Goal: Transaction & Acquisition: Download file/media

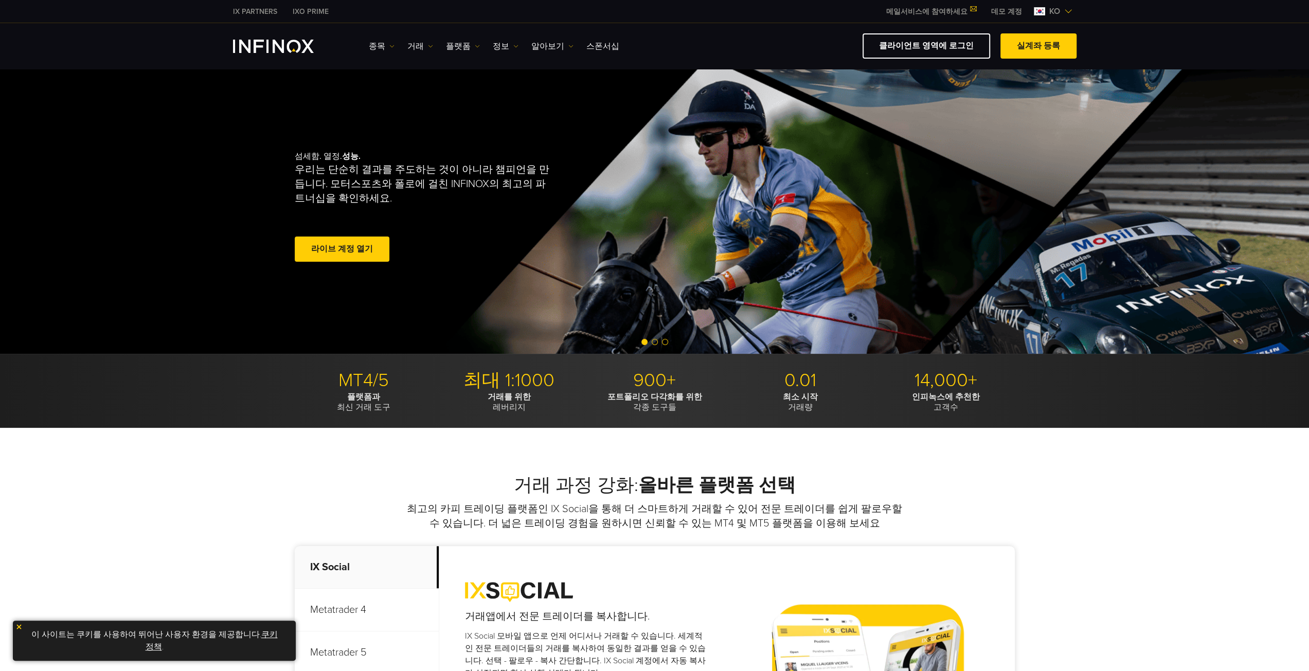
scroll to position [103, 0]
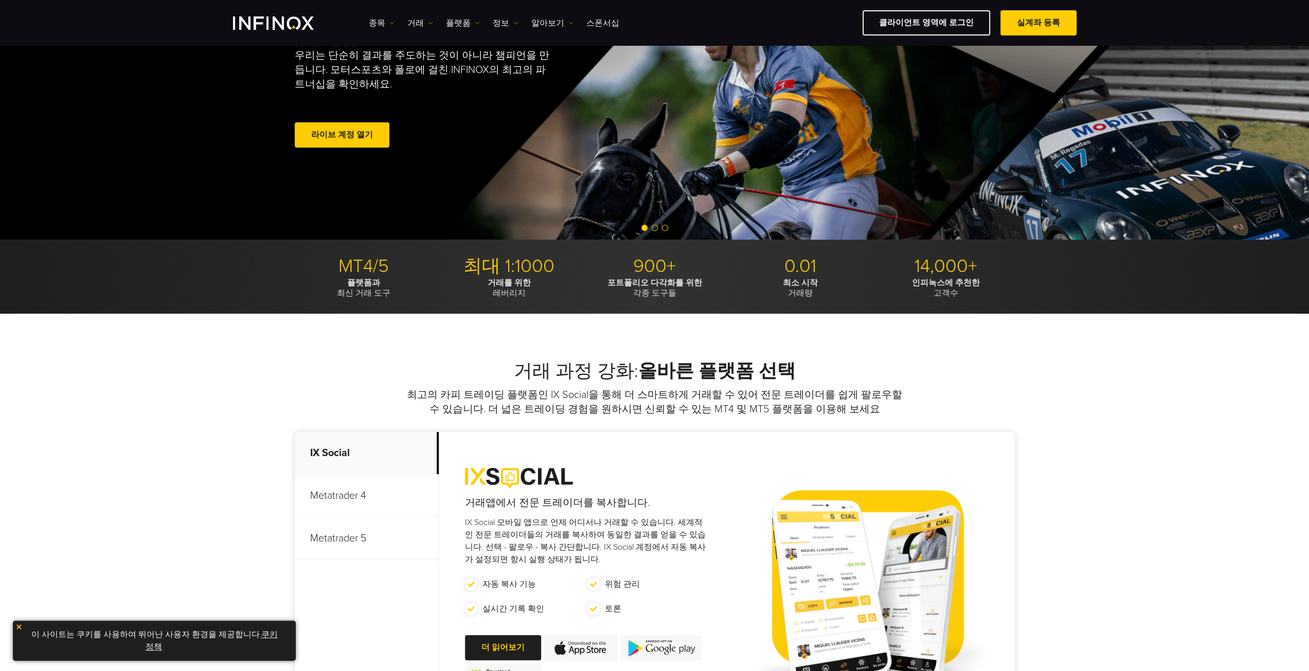
click at [364, 539] on p "Metatrader 5" at bounding box center [367, 539] width 144 height 43
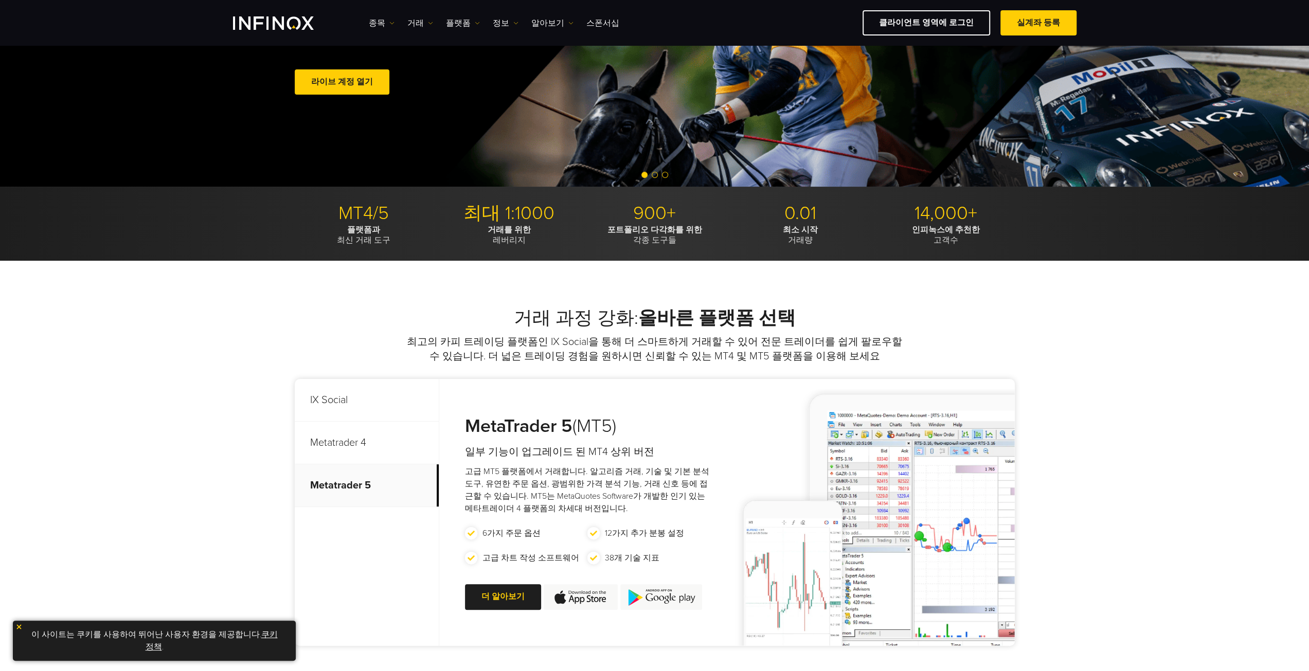
scroll to position [206, 0]
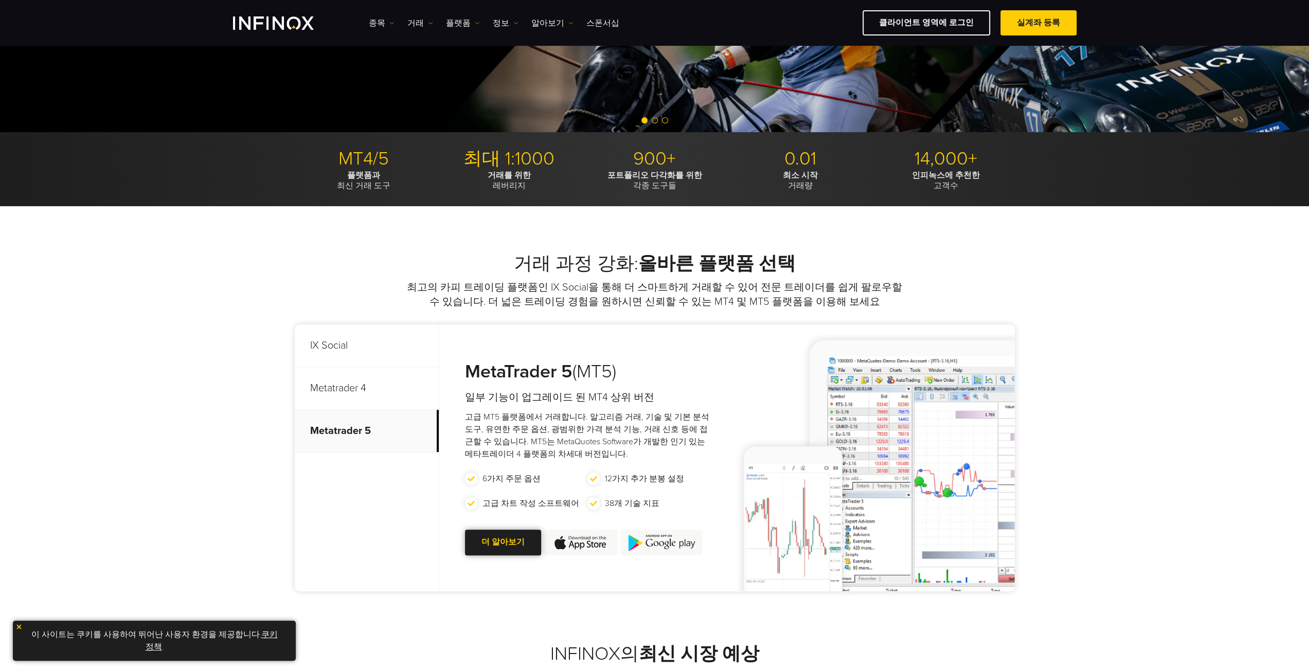
click at [489, 547] on link "더 알아보기 Go to new page" at bounding box center [503, 542] width 76 height 25
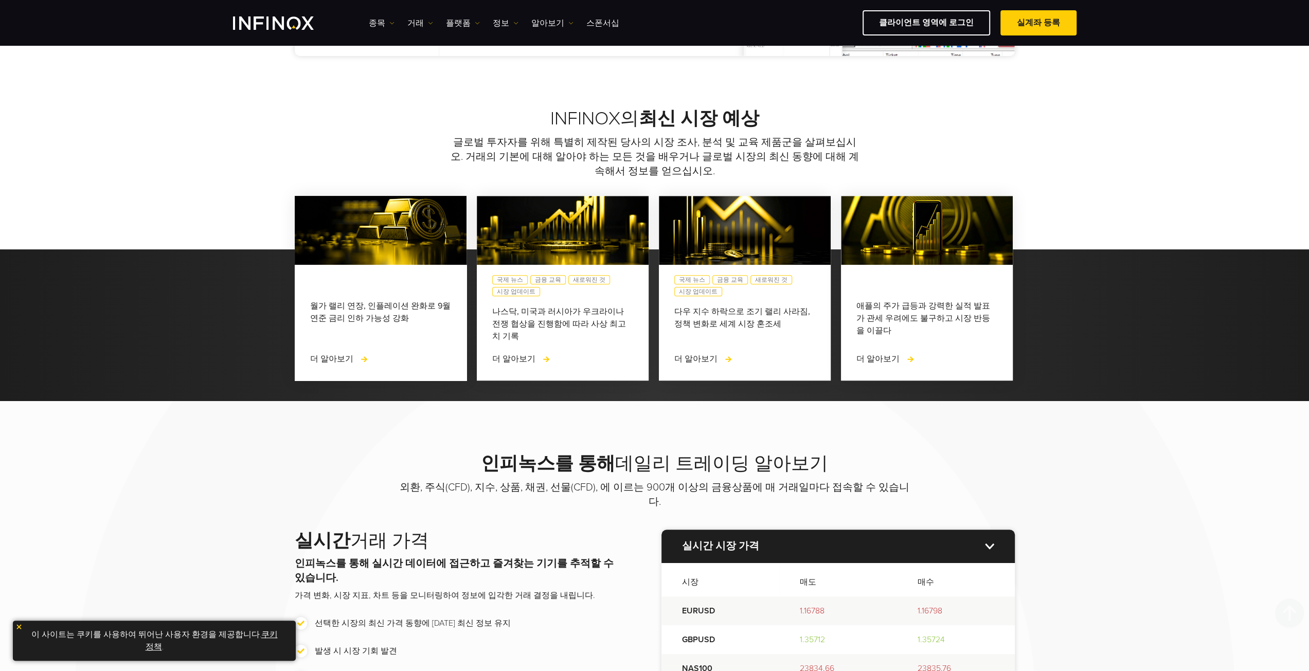
scroll to position [823, 0]
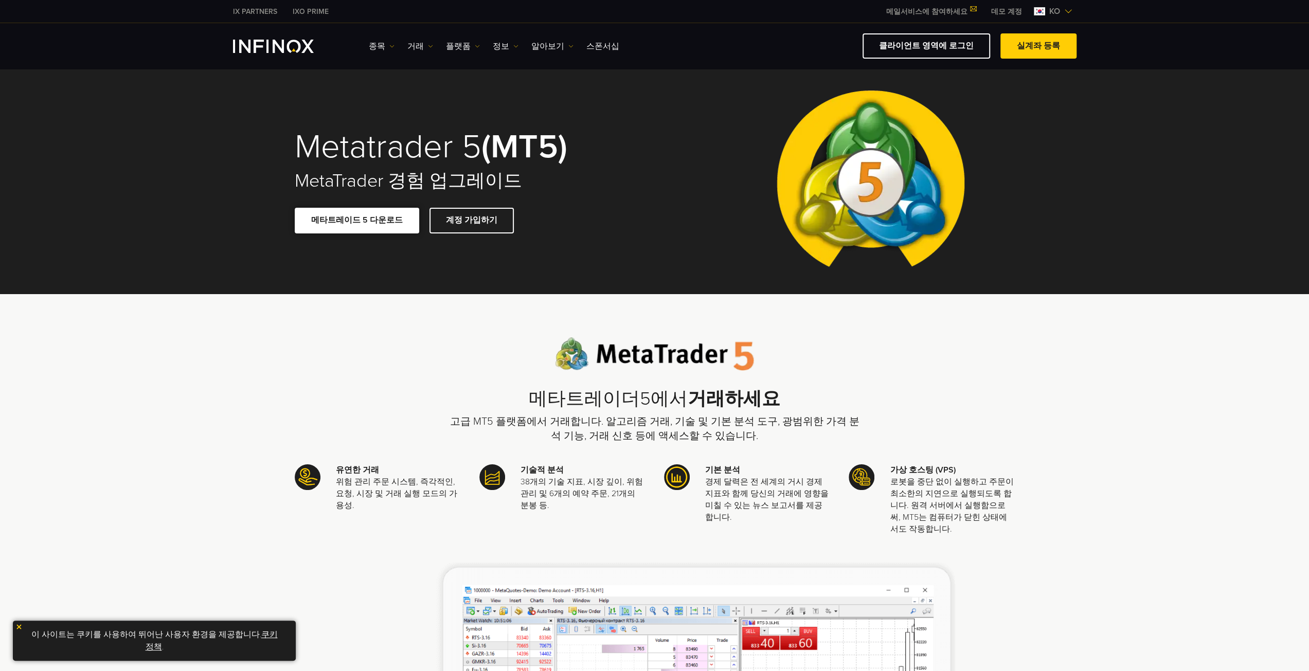
click at [357, 221] on span at bounding box center [357, 221] width 0 height 0
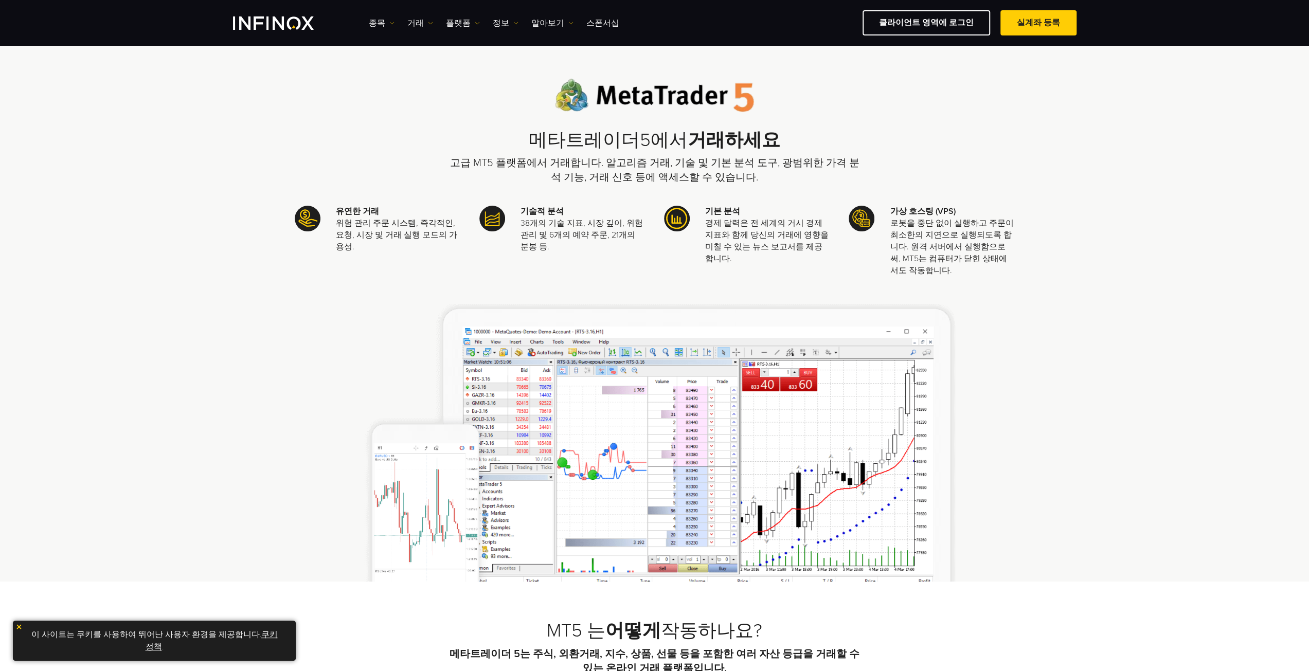
scroll to position [257, 0]
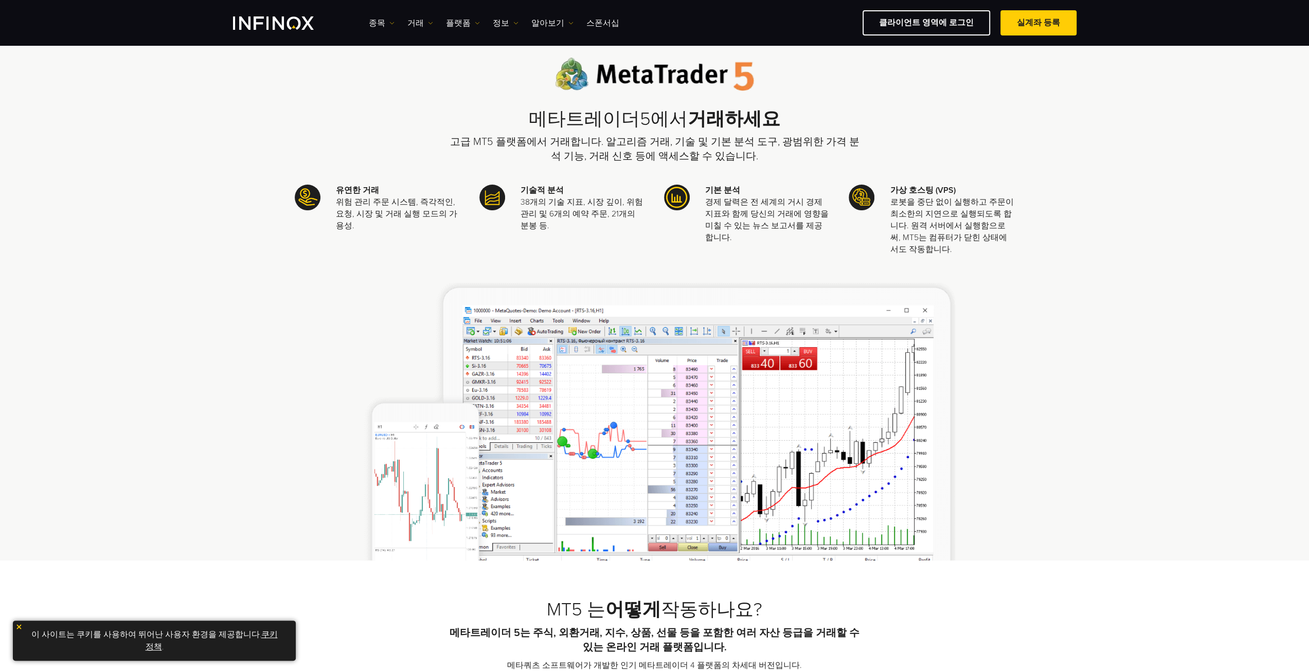
click at [19, 626] on img at bounding box center [18, 627] width 7 height 7
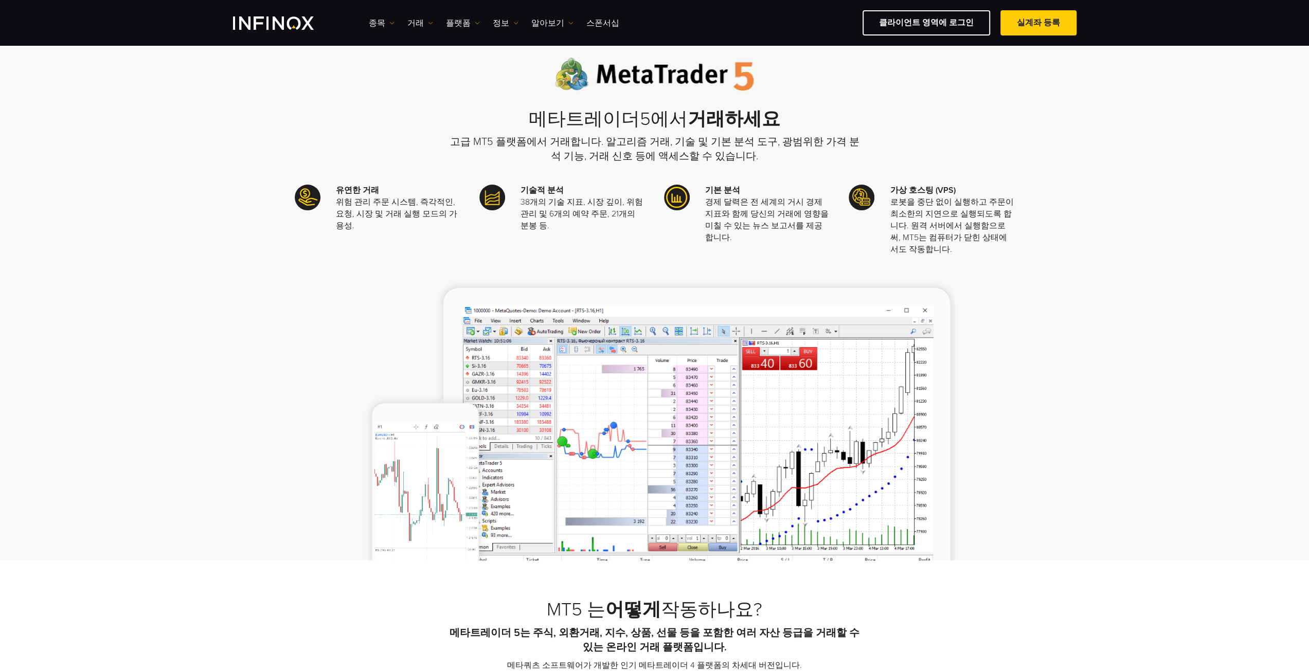
scroll to position [0, 0]
